Goal: Register for event/course

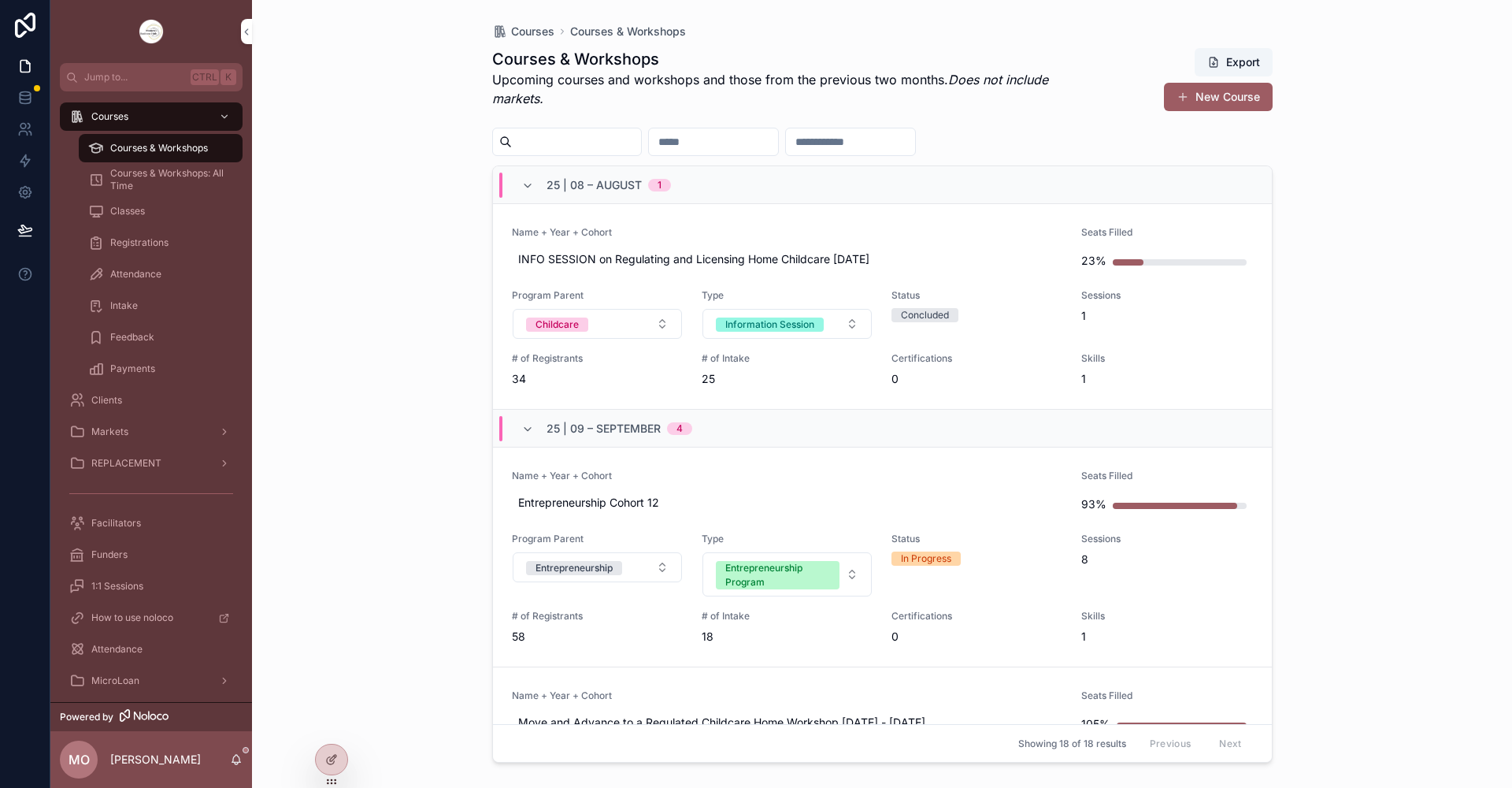
click at [124, 179] on span "Courses & Workshops: All Time" at bounding box center [168, 179] width 116 height 25
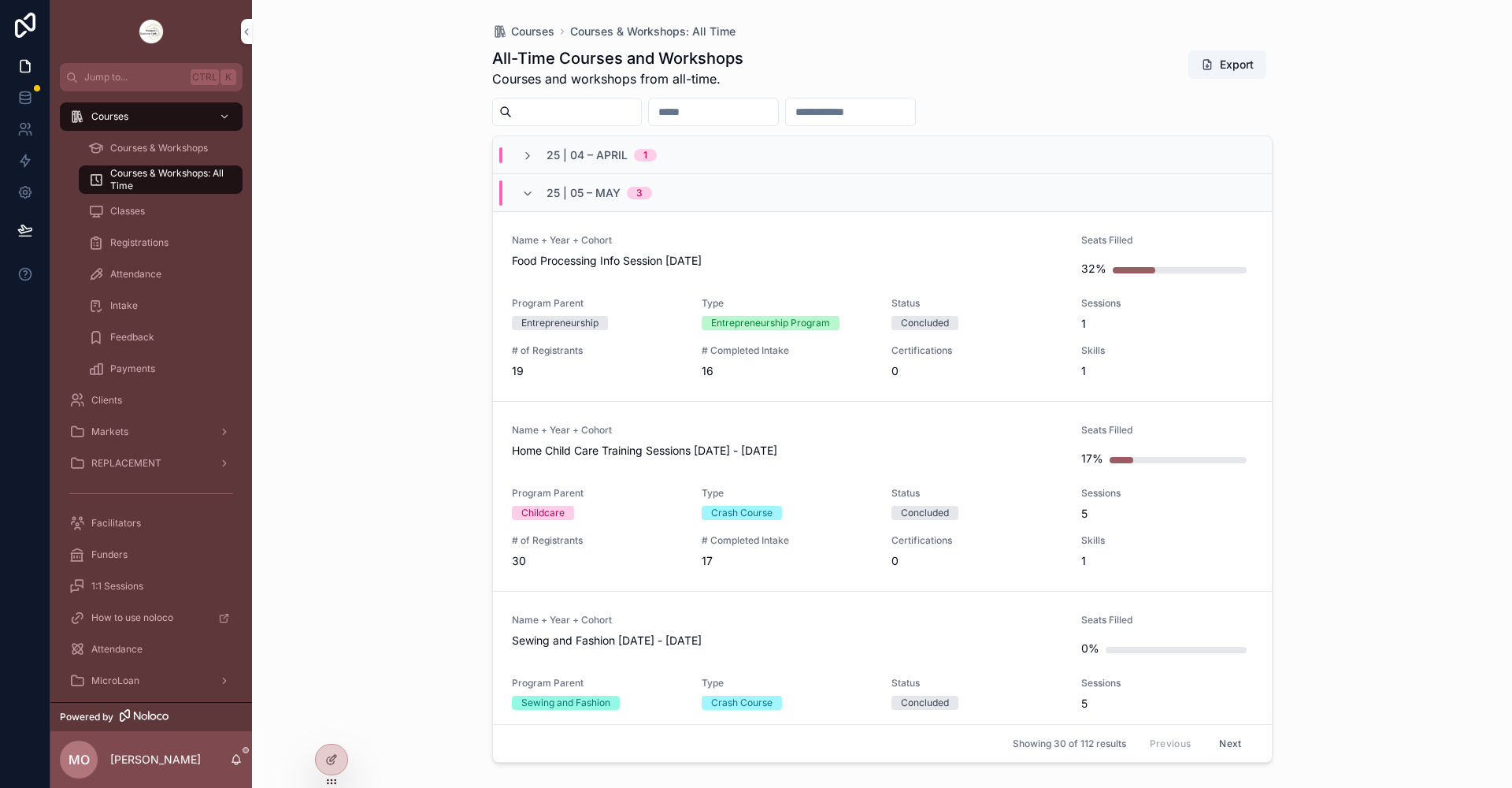
click at [123, 147] on span "Courses & Workshops" at bounding box center [159, 148] width 98 height 13
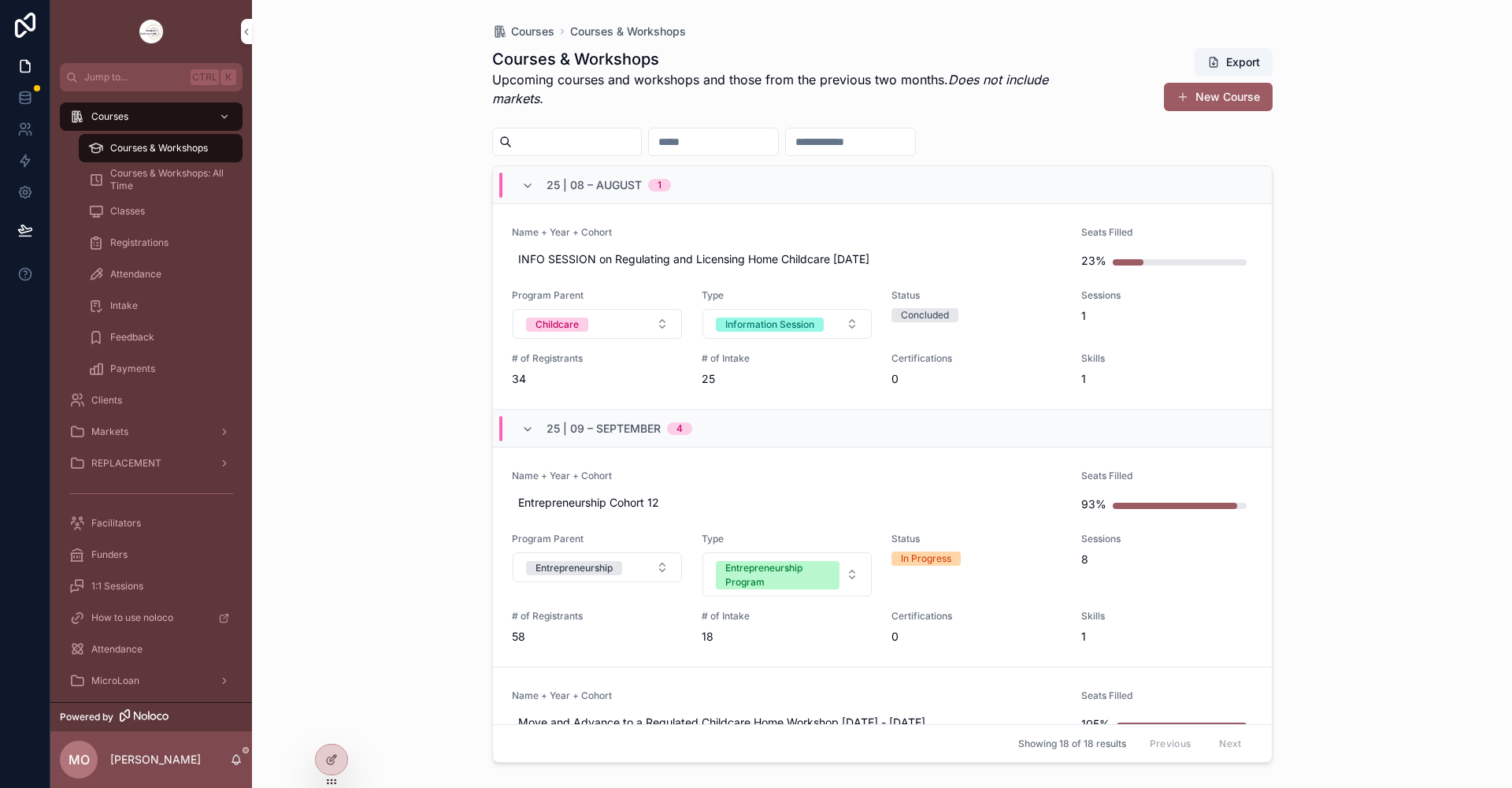
click at [720, 138] on input "scrollable content" at bounding box center [713, 141] width 129 height 22
click at [136, 174] on span "Courses & Workshops: All Time" at bounding box center [168, 179] width 116 height 25
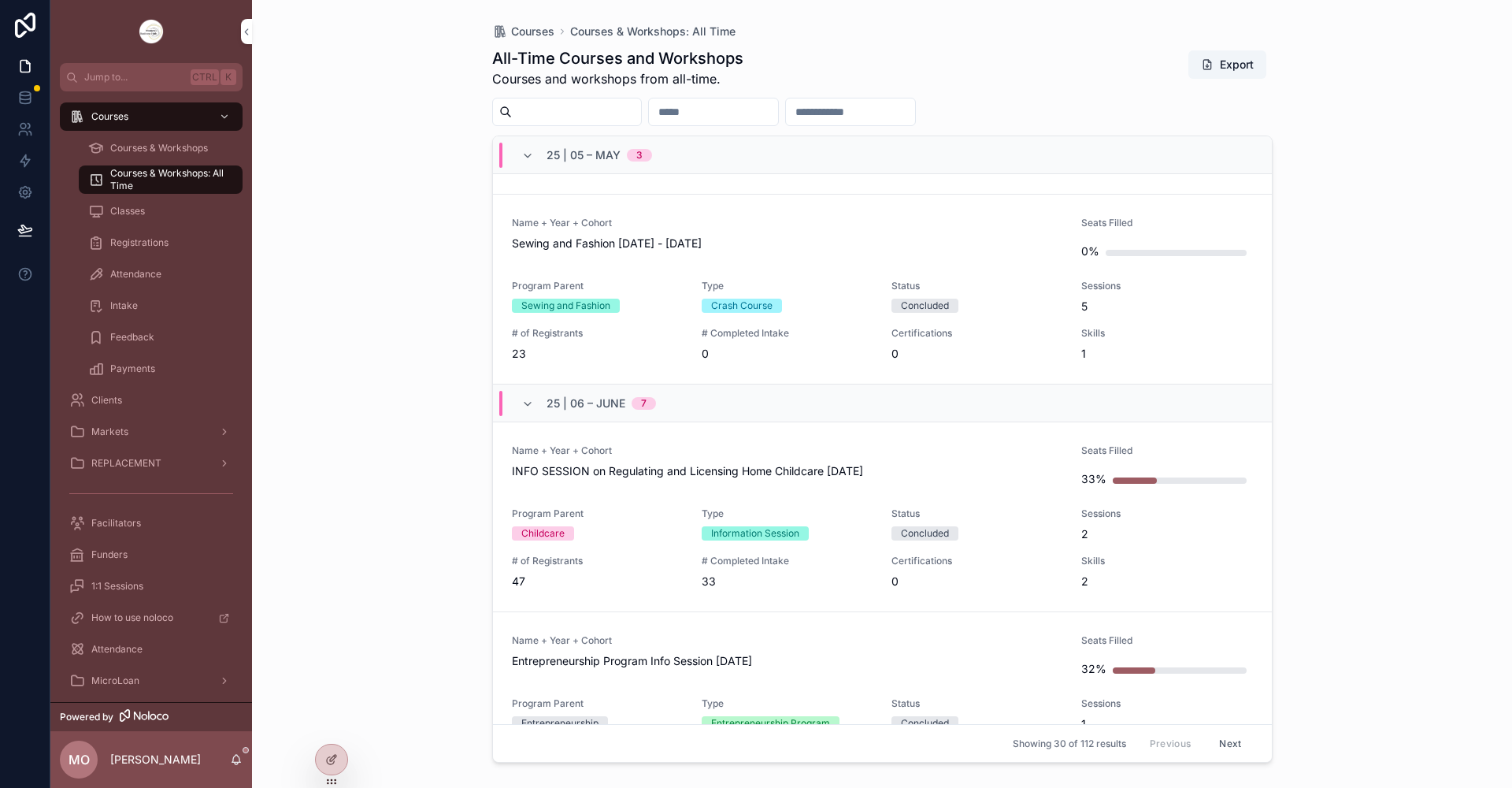
scroll to position [473, 0]
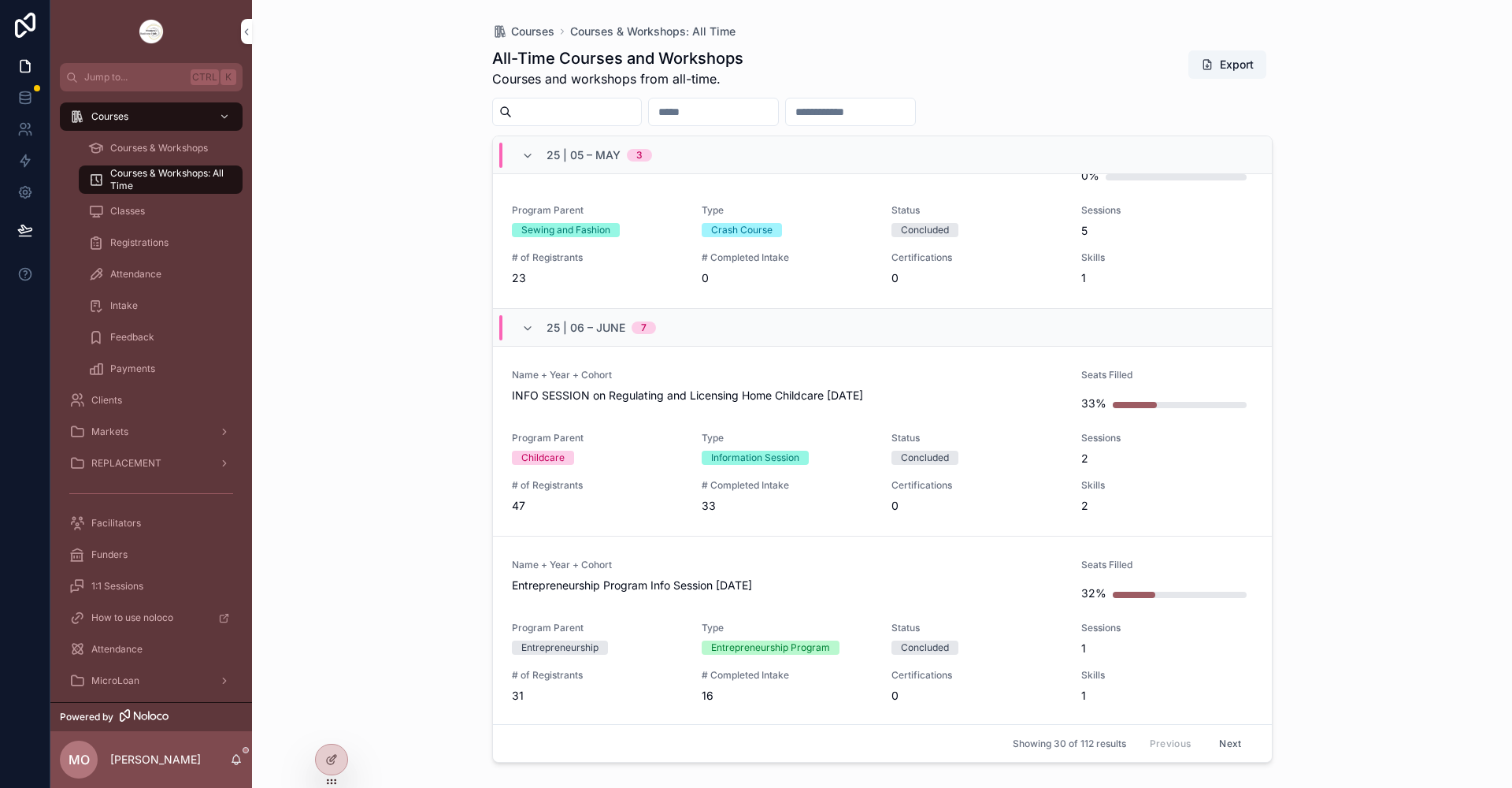
click at [558, 397] on span "INFO SESSION on Regulating and Licensing Home Childcare [DATE]" at bounding box center [787, 396] width 551 height 16
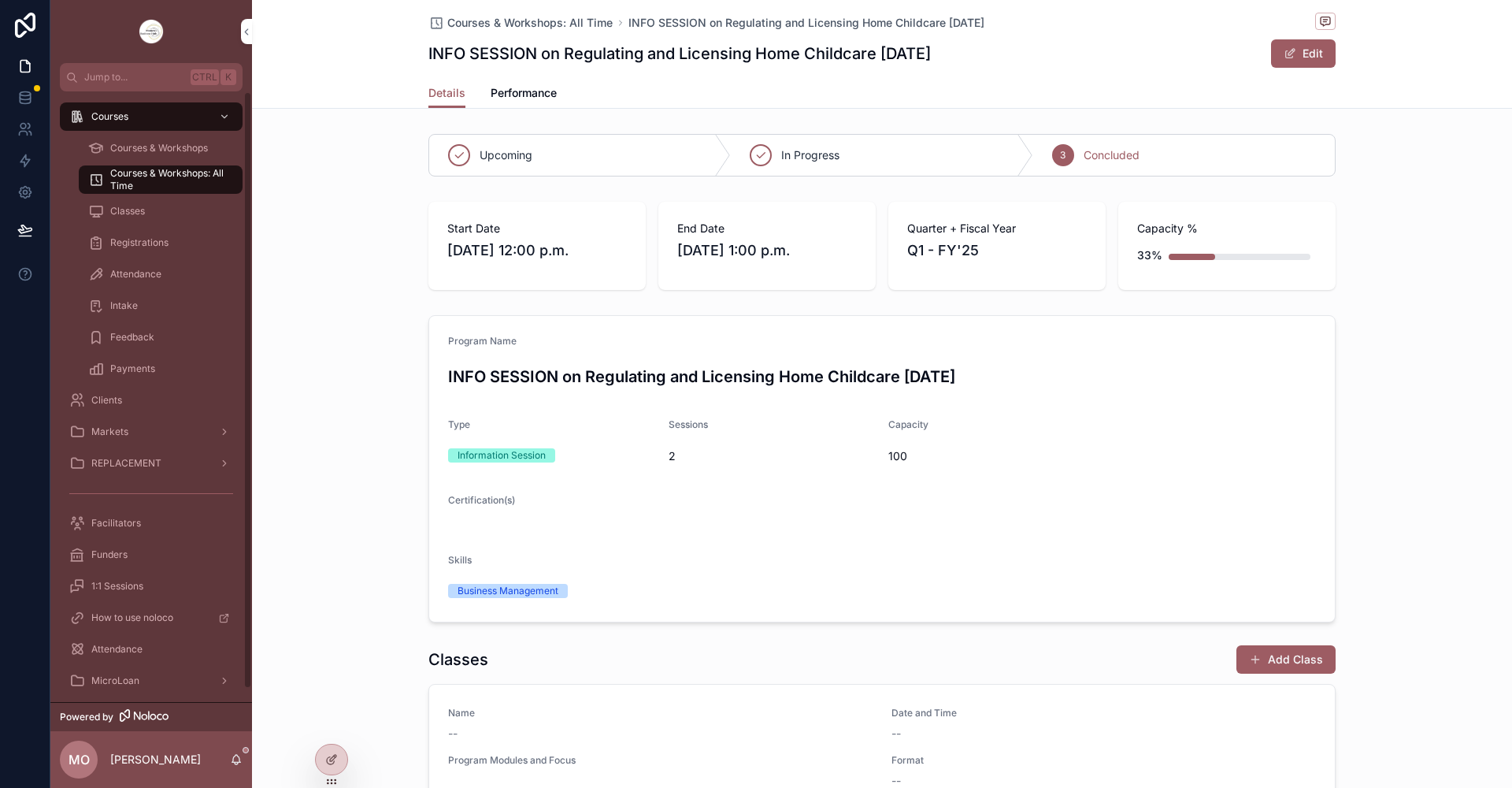
click at [134, 206] on span "Classes" at bounding box center [128, 211] width 35 height 13
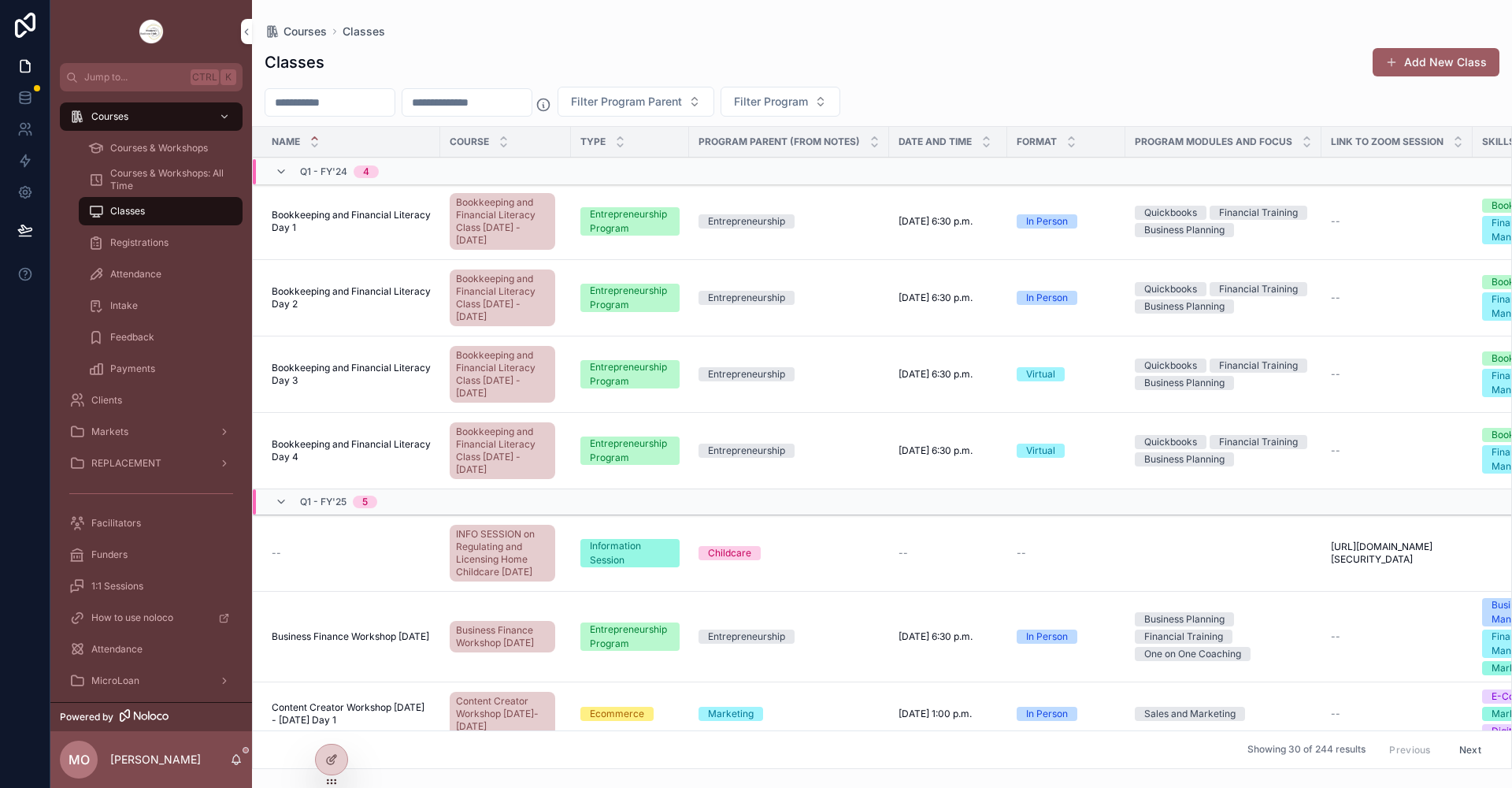
click at [133, 179] on span "Courses & Workshops: All Time" at bounding box center [168, 179] width 116 height 25
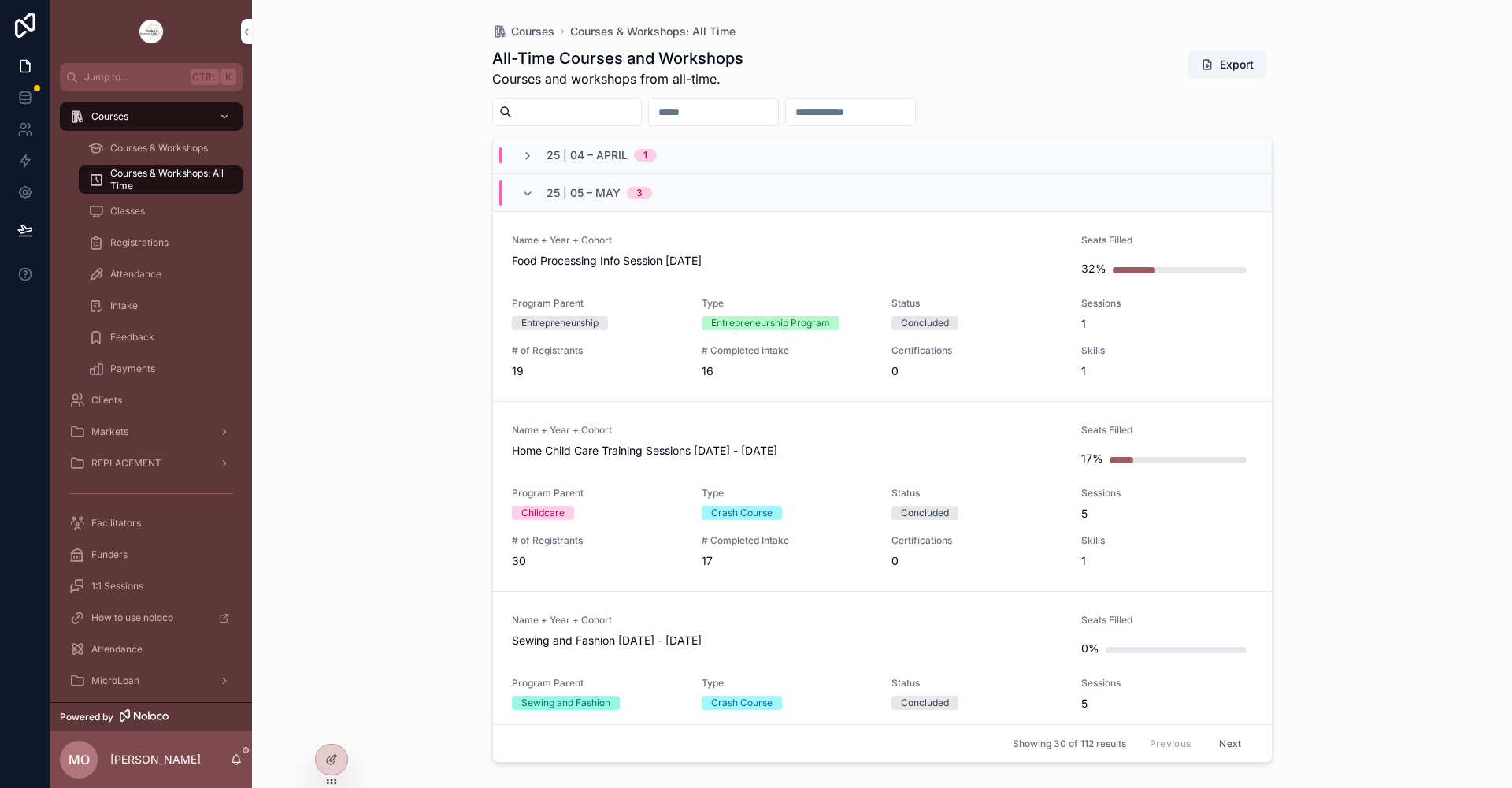
click at [111, 430] on span "Markets" at bounding box center [109, 431] width 37 height 13
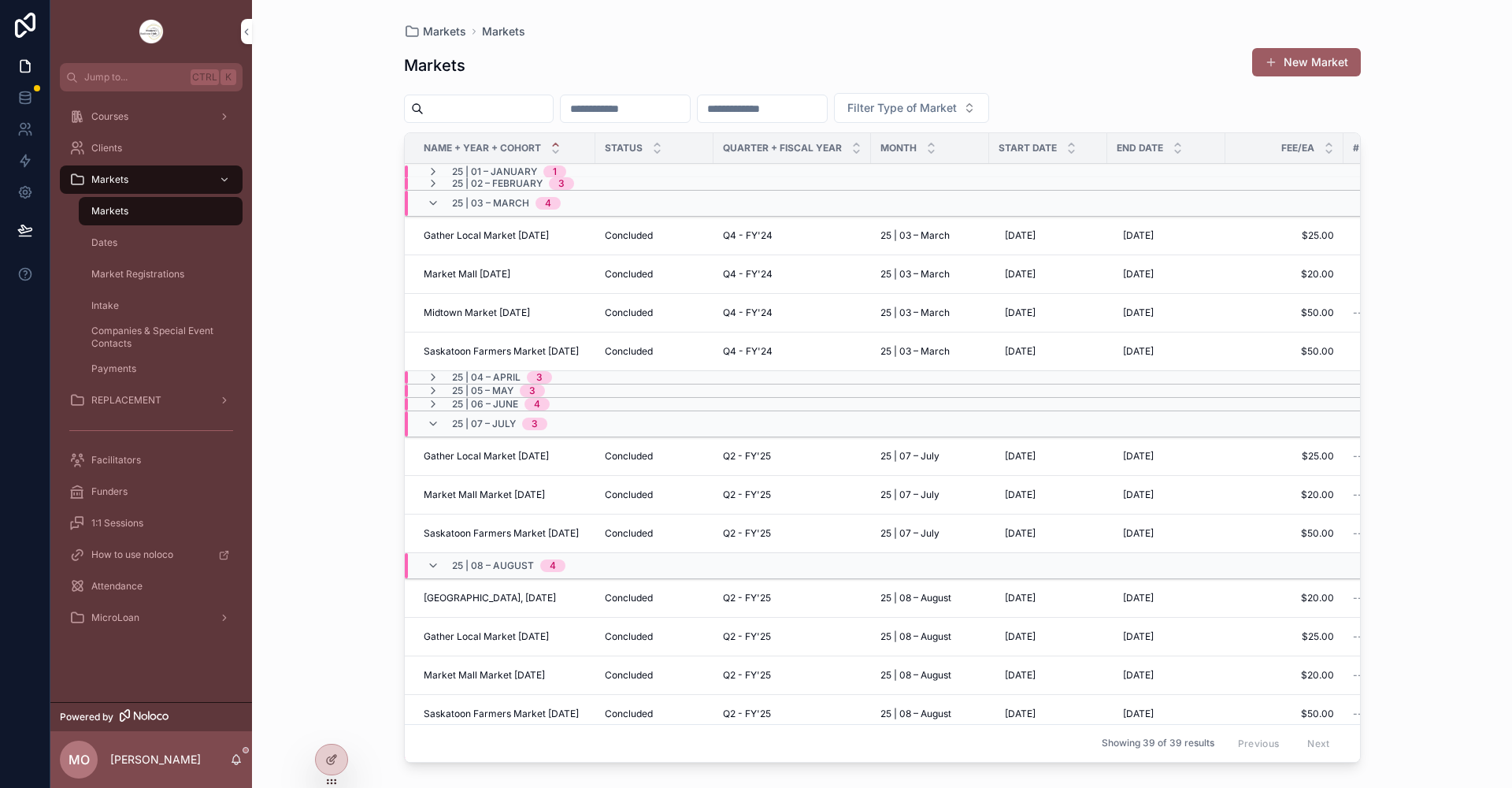
click at [479, 315] on span "Midtown Market [DATE]" at bounding box center [476, 312] width 107 height 13
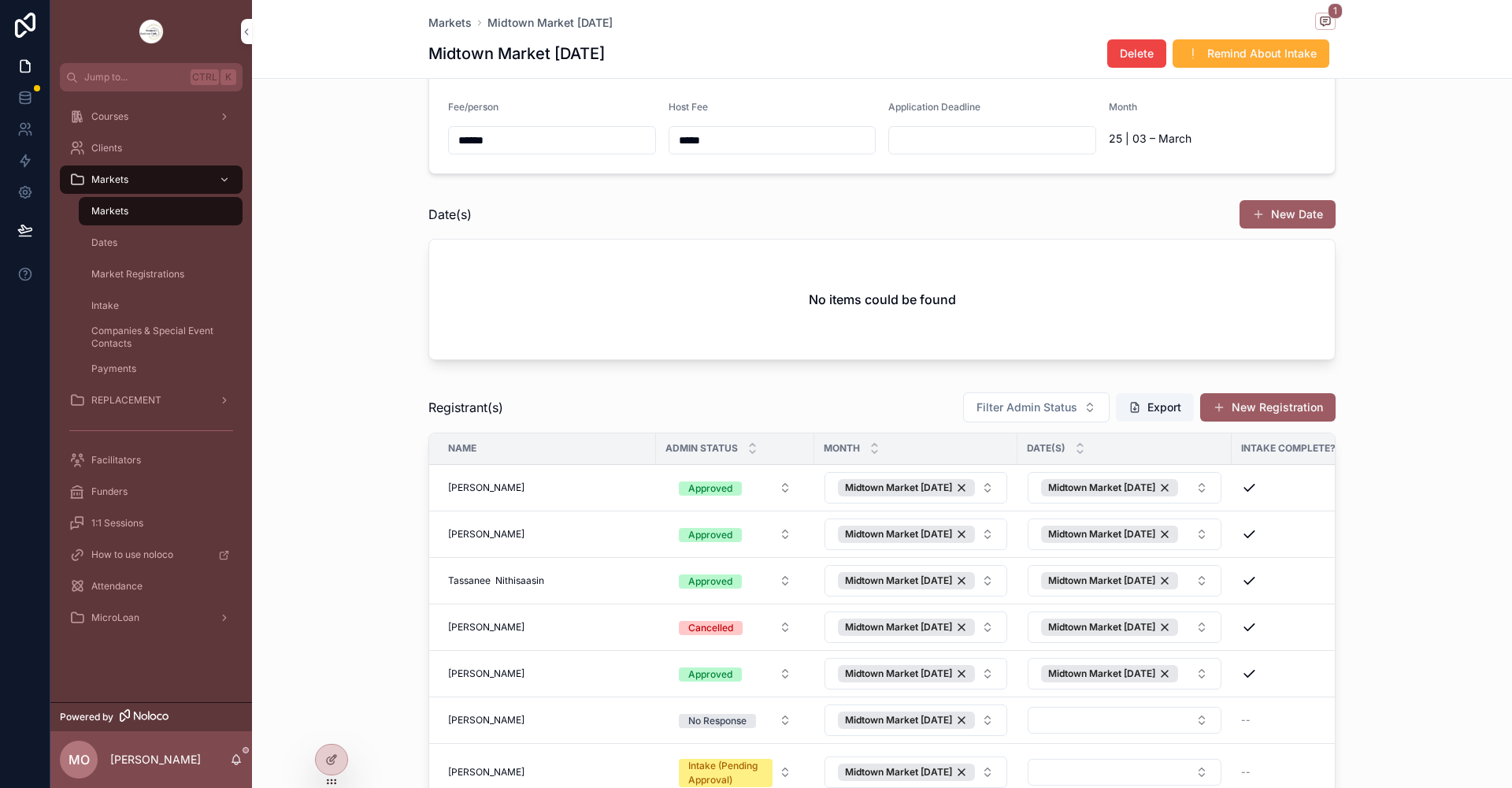
scroll to position [236, 0]
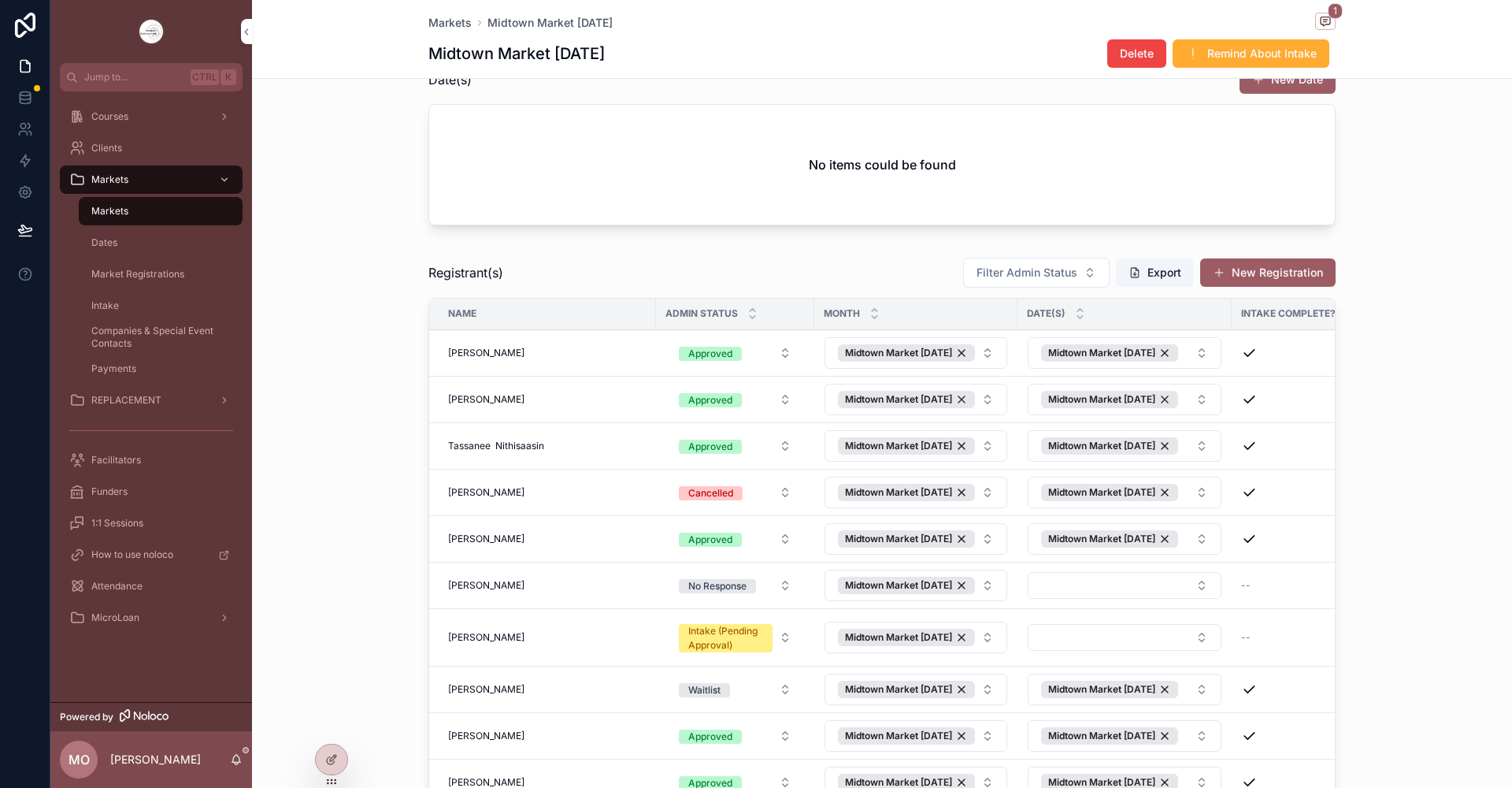
click at [121, 305] on div "Intake" at bounding box center [160, 305] width 145 height 25
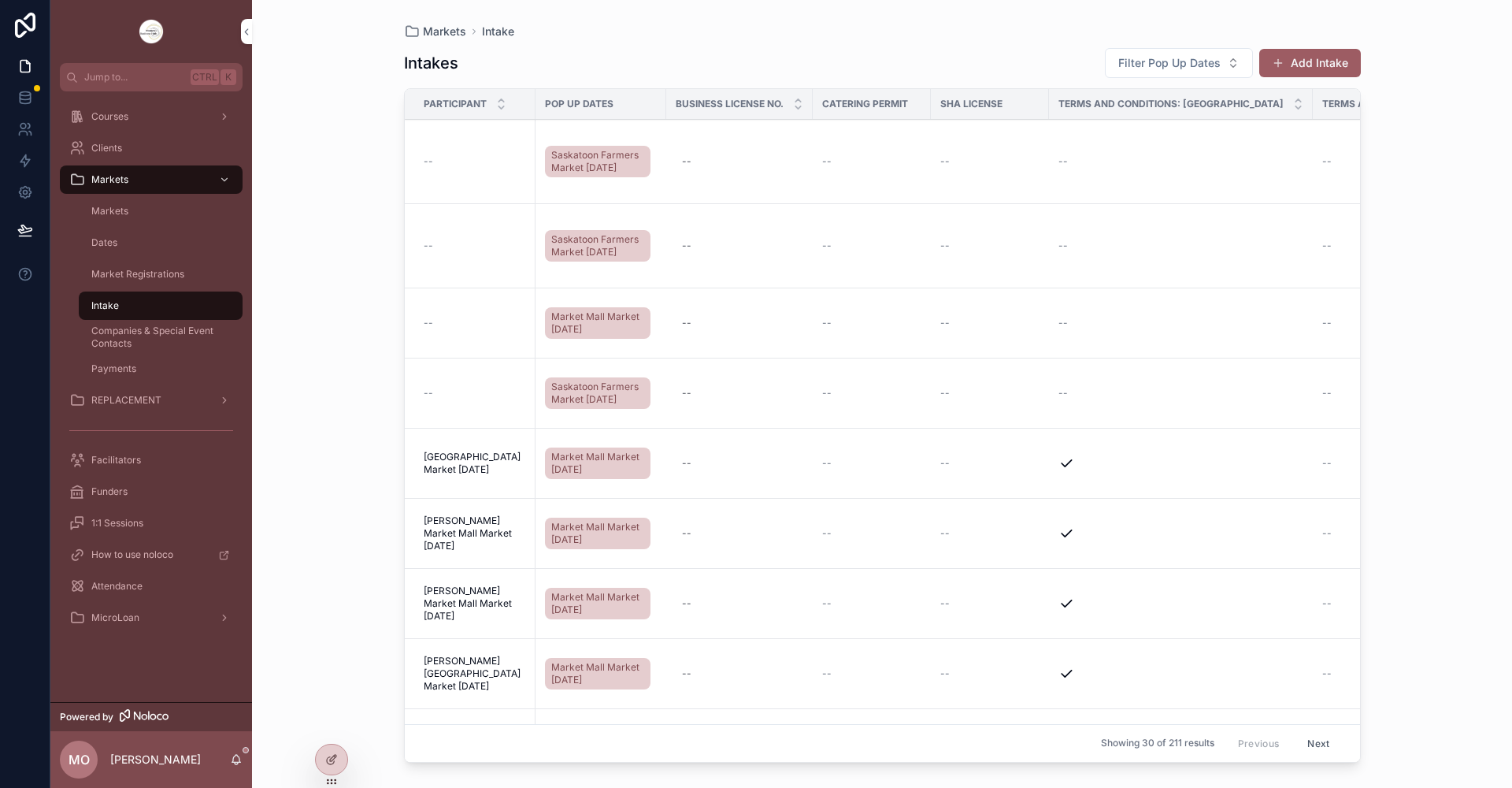
click at [128, 146] on div "Clients" at bounding box center [151, 148] width 164 height 25
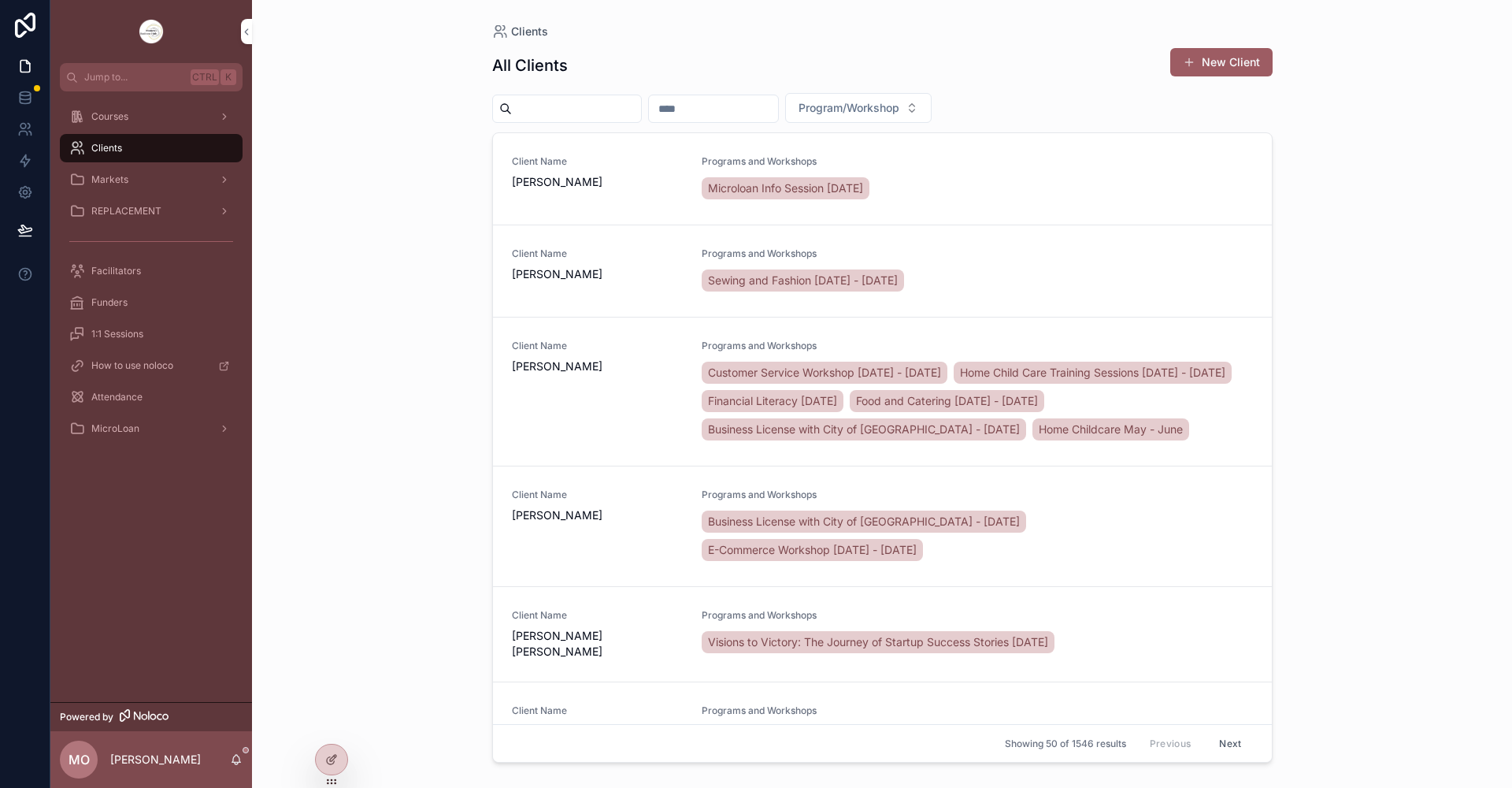
click at [131, 122] on div "Courses" at bounding box center [151, 116] width 164 height 25
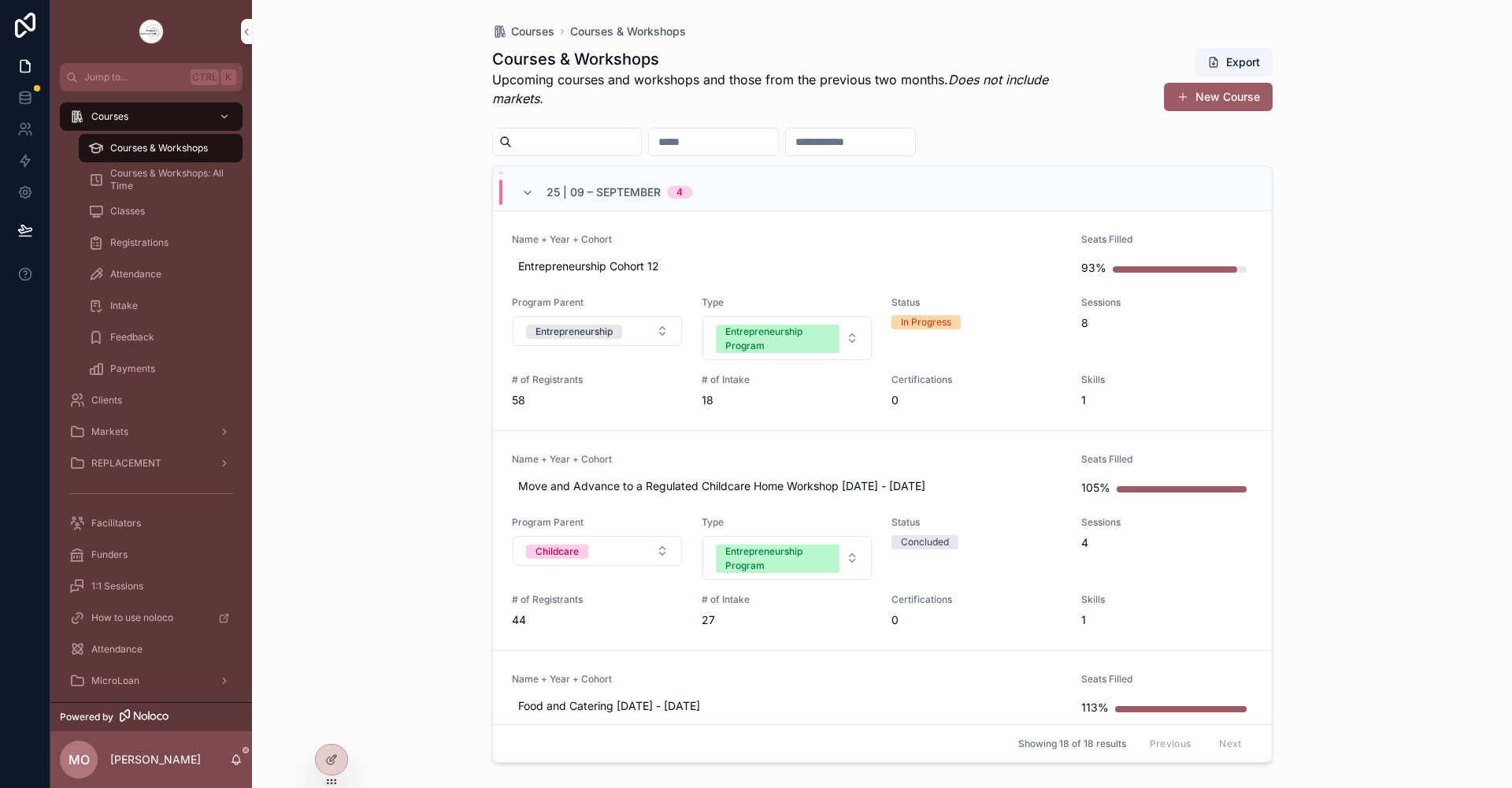
scroll to position [473, 0]
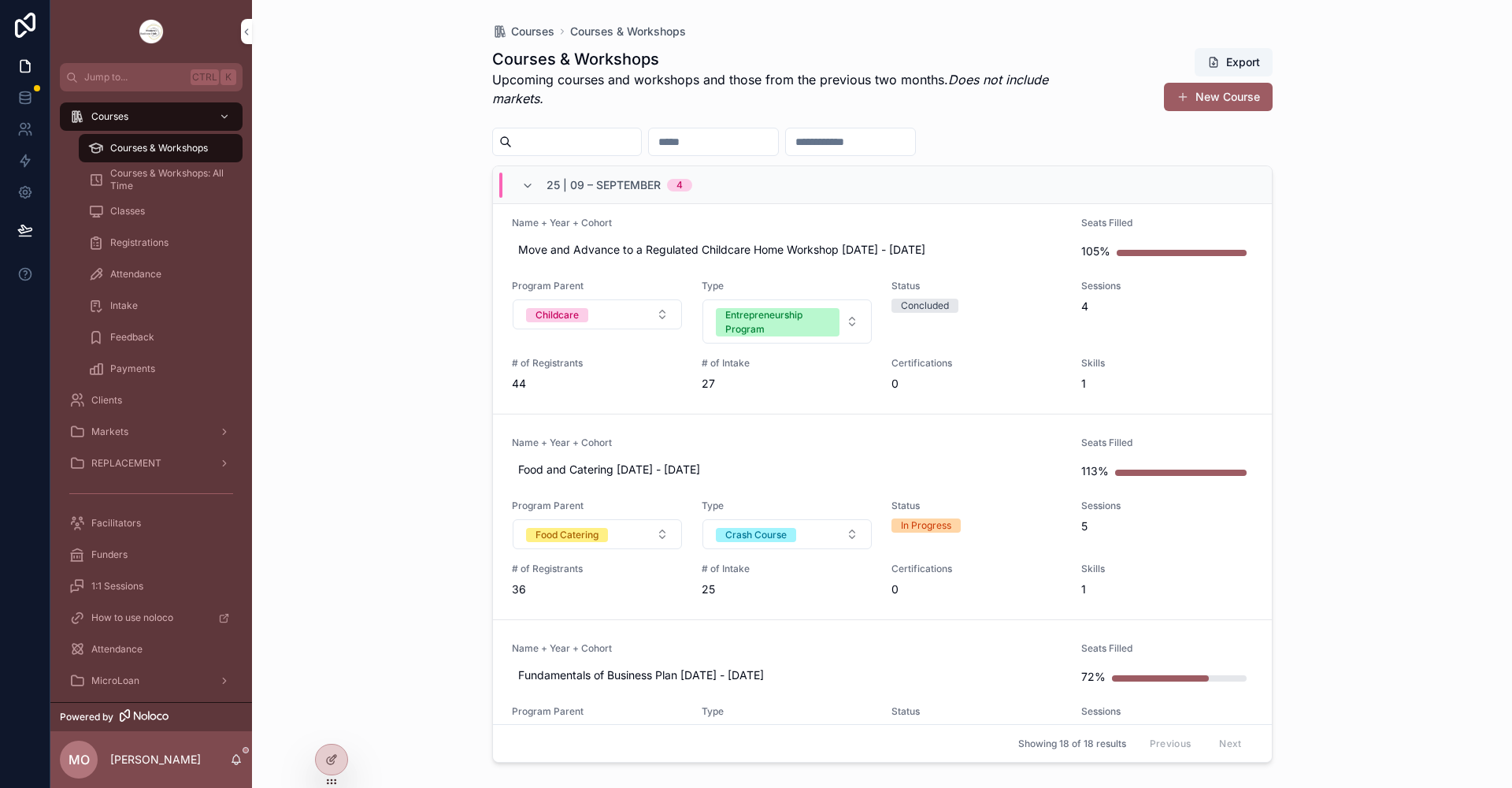
click at [562, 251] on span "Move and Advance to a Regulated Childcare Home Workshop [DATE] - [DATE]" at bounding box center [787, 250] width 539 height 16
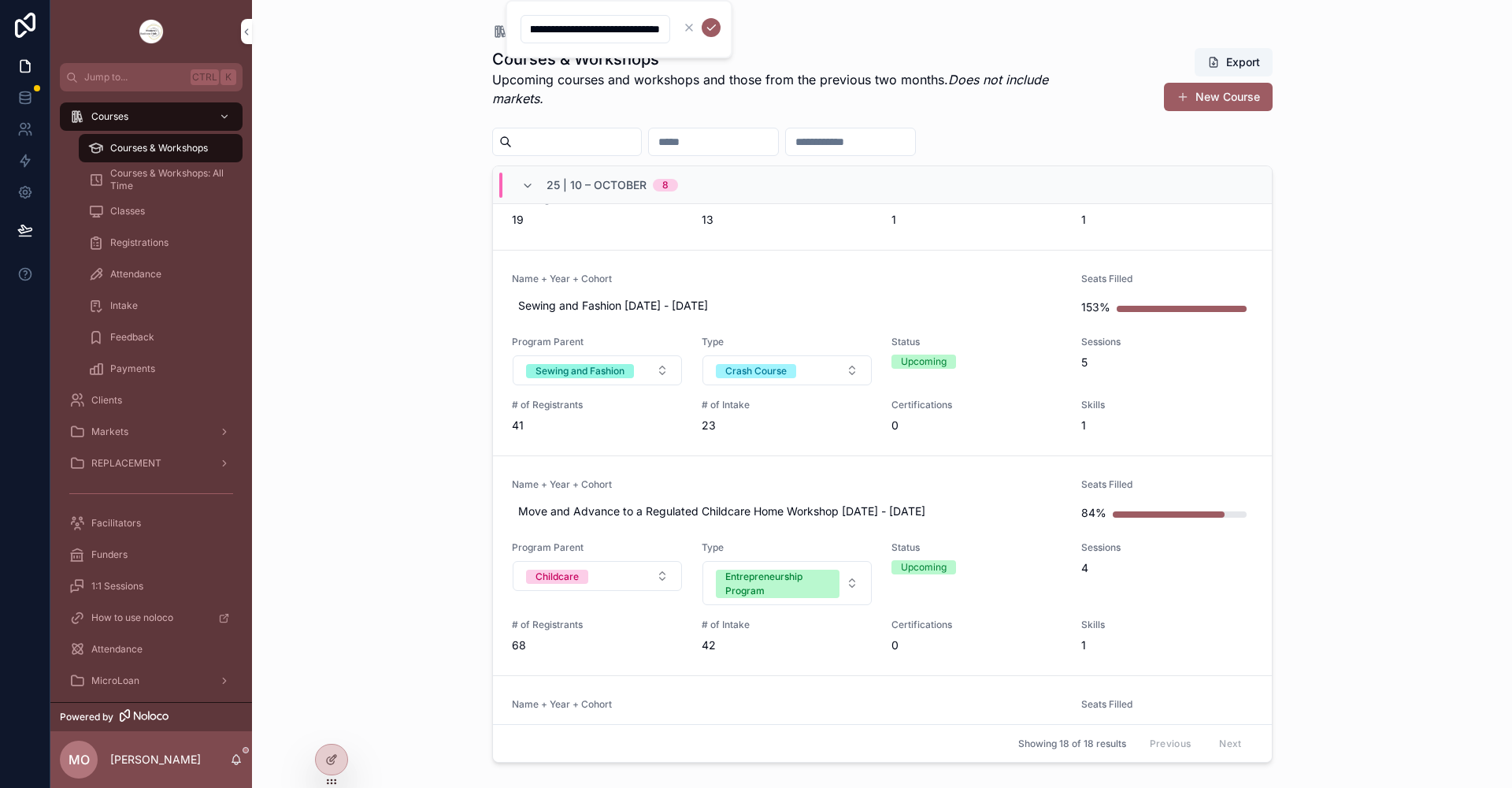
scroll to position [0, 0]
click at [614, 509] on span "Move and Advance to a Regulated Childcare Home Workshop [DATE] - [DATE]" at bounding box center [787, 511] width 539 height 16
click at [803, 509] on span "Move and Advance to a Regulated Childcare Home Workshop [DATE] - [DATE]" at bounding box center [787, 511] width 539 height 16
click at [480, 576] on div "Courses Courses & Workshops Courses & Workshops Upcoming courses and workshops …" at bounding box center [882, 384] width 806 height 769
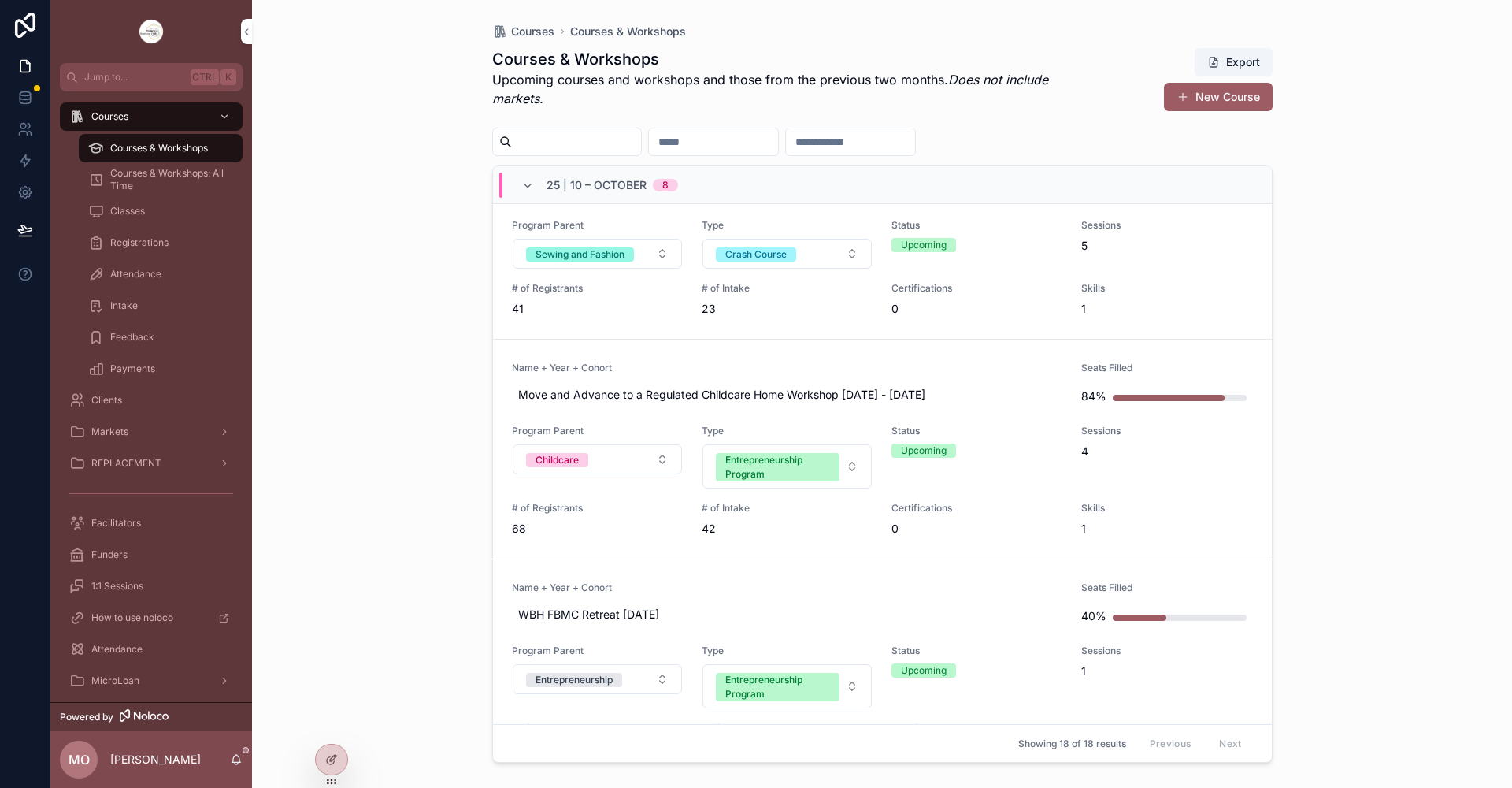
scroll to position [1733, 0]
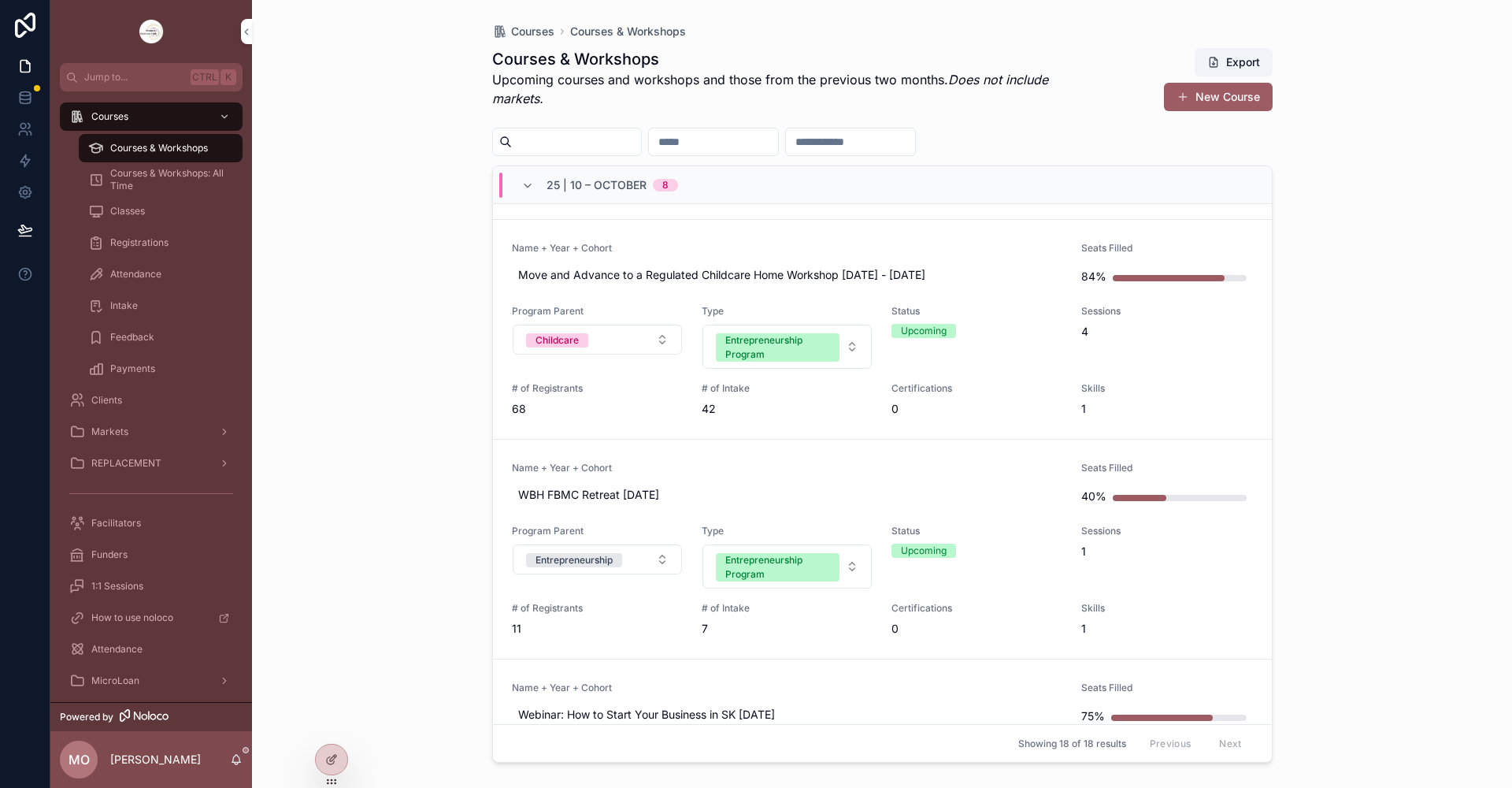
click at [518, 407] on span "68" at bounding box center [597, 409] width 171 height 16
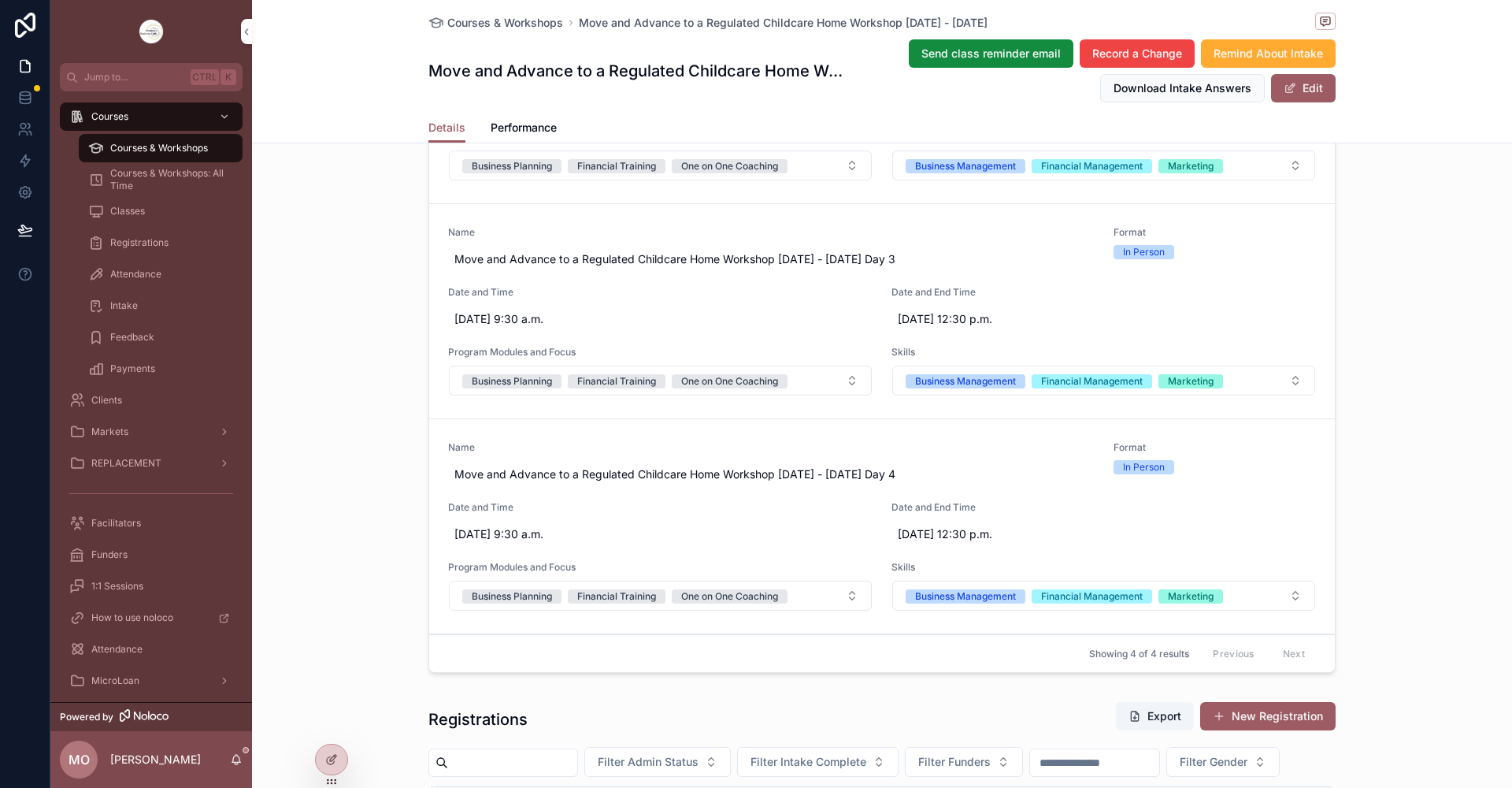
scroll to position [788, 0]
